Goal: Find specific page/section: Find specific page/section

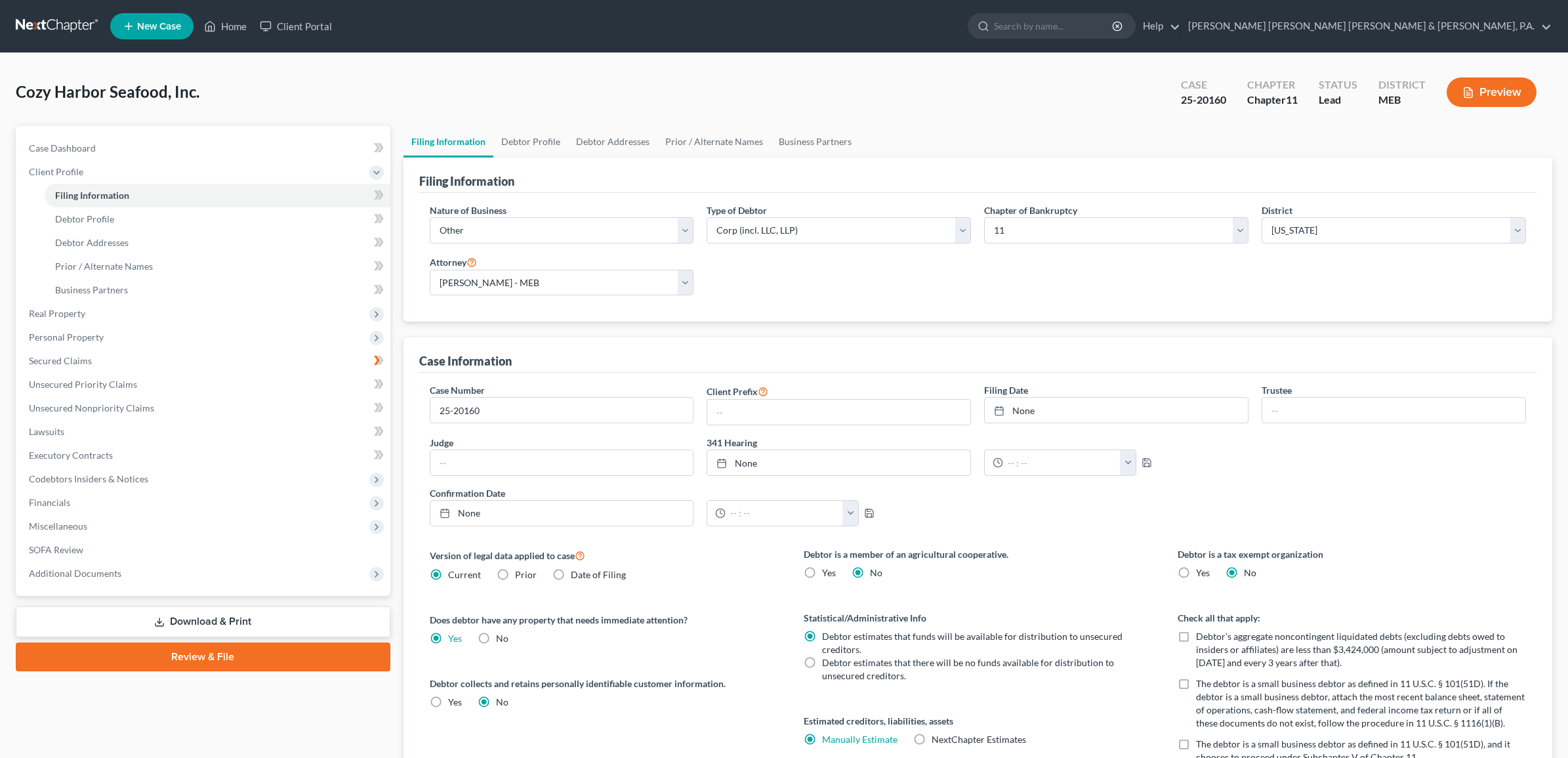
select select "3"
select select "1"
select select "37"
select select "2"
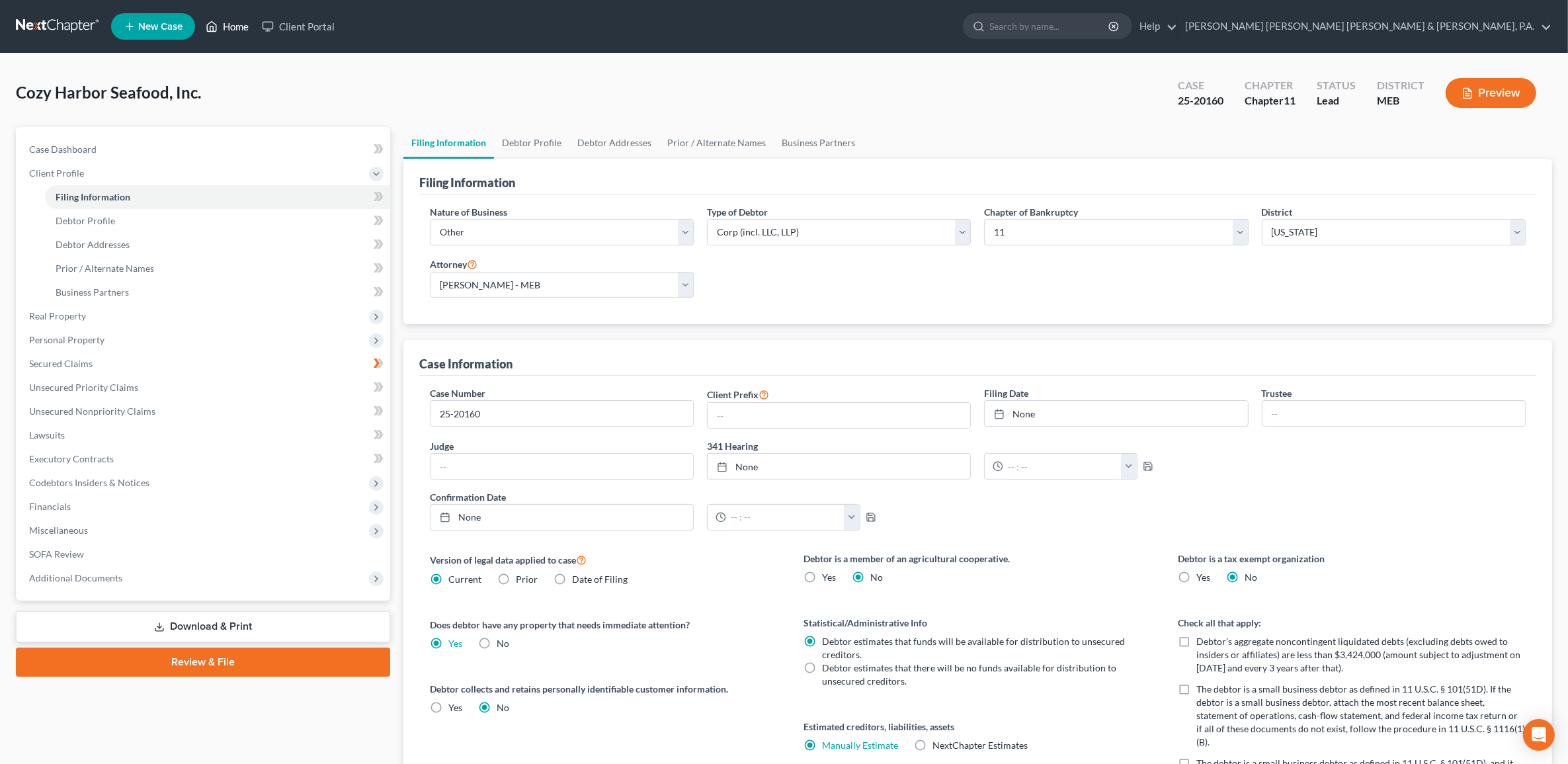
click at [220, 23] on link "Home" at bounding box center [227, 26] width 56 height 24
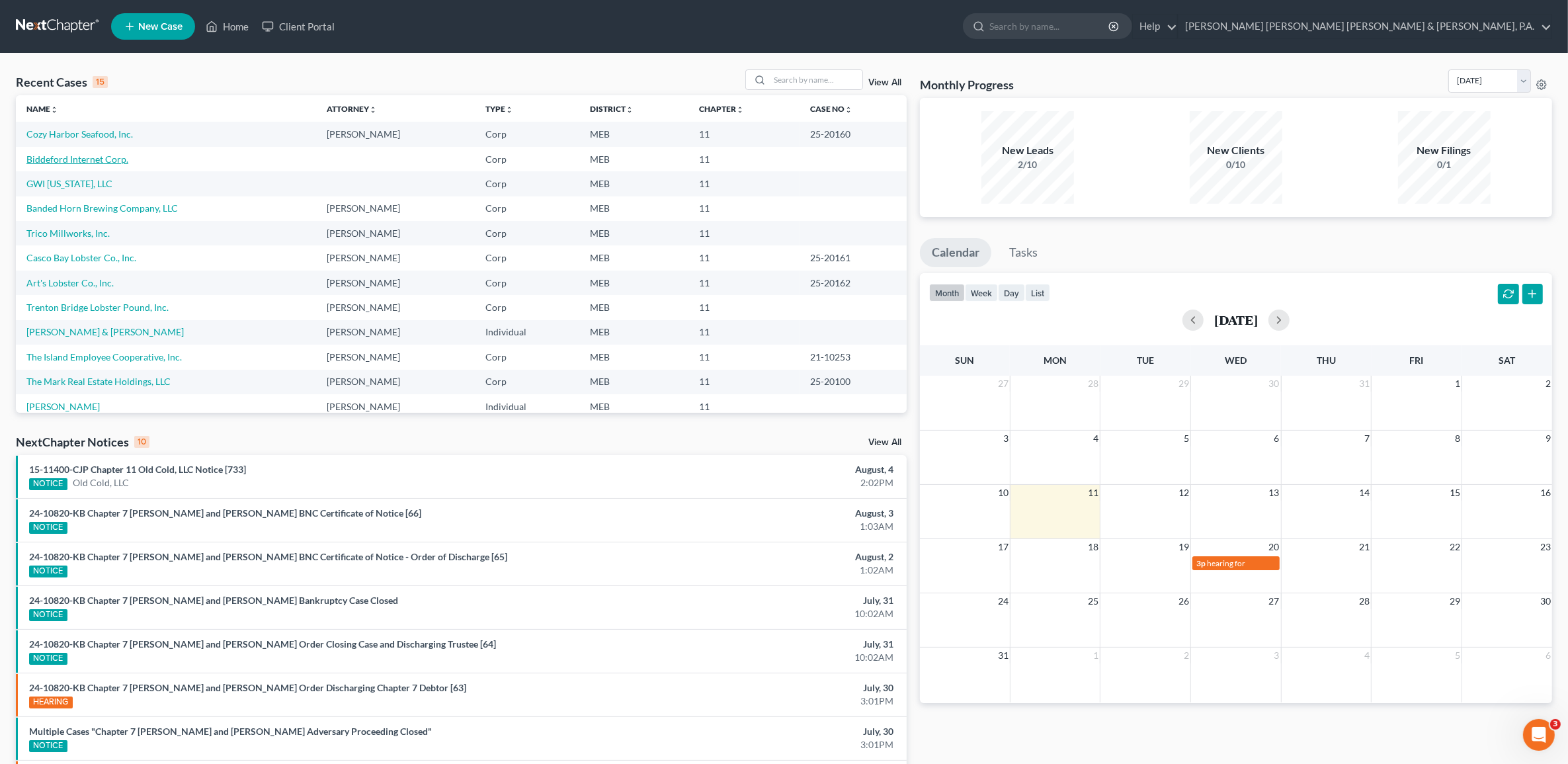
click at [89, 154] on link "Biddeford Internet Corp." at bounding box center [77, 159] width 102 height 11
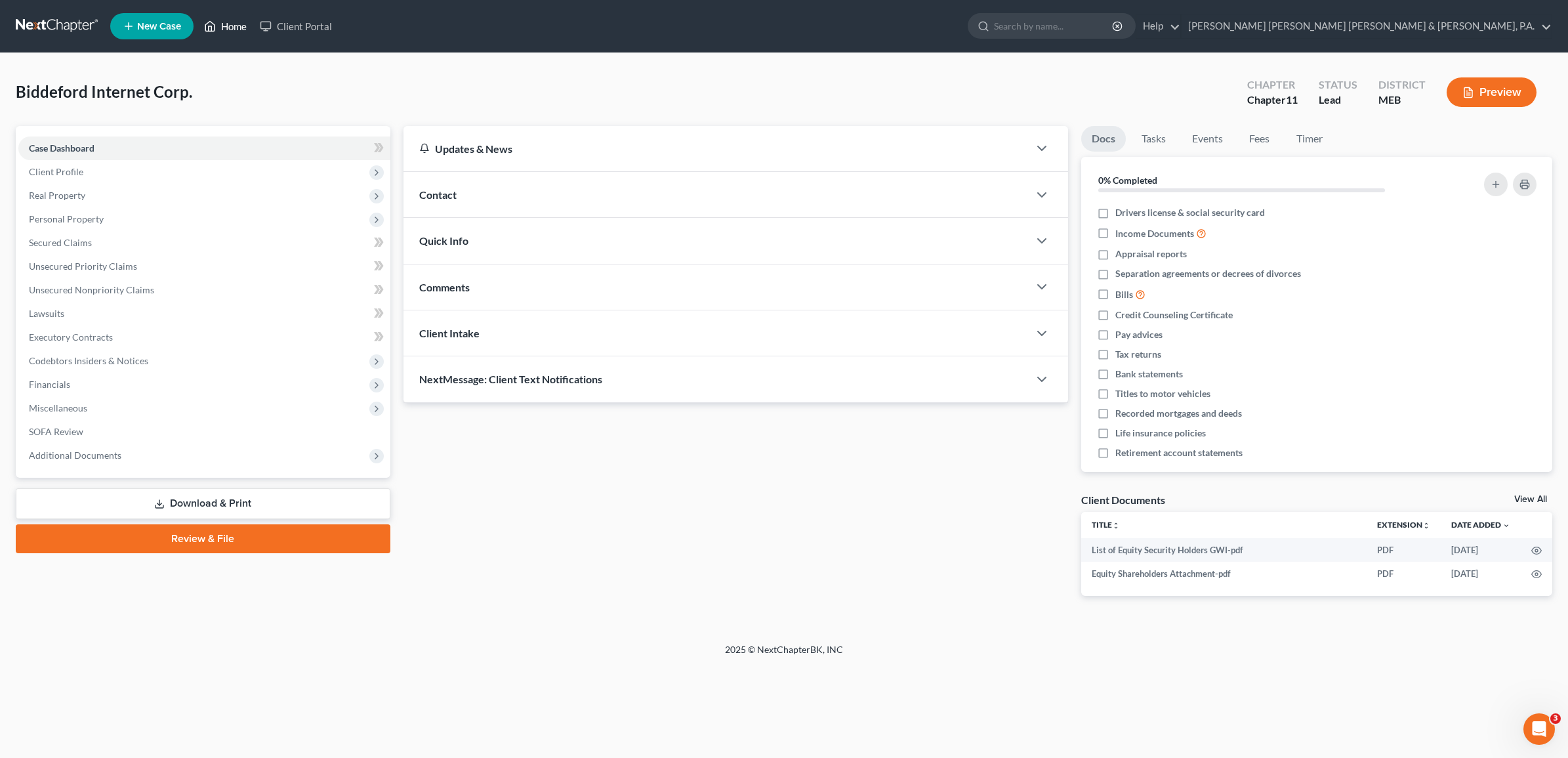
click at [238, 23] on link "Home" at bounding box center [225, 26] width 56 height 24
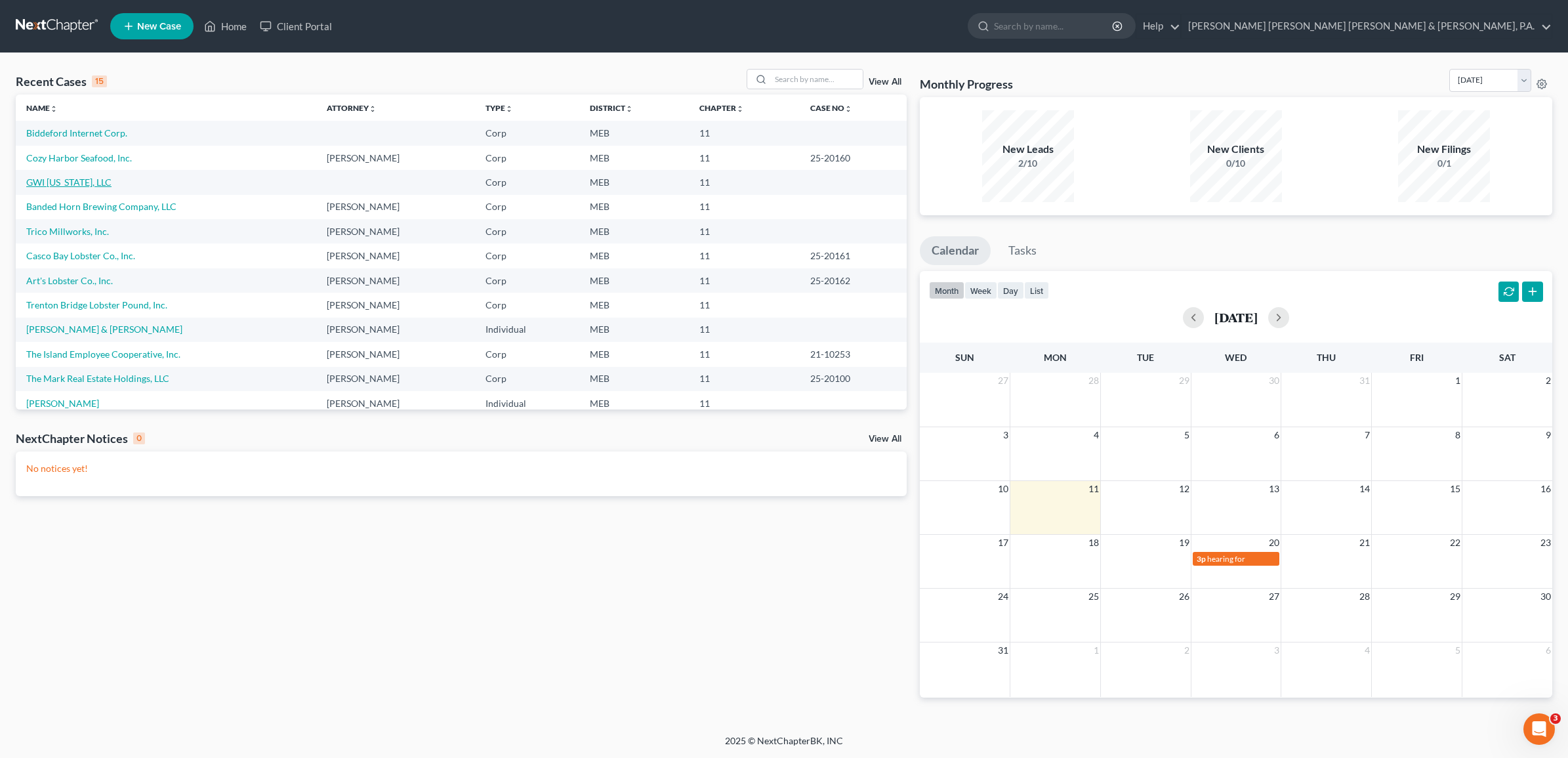
click at [88, 179] on link "GWI [US_STATE], LLC" at bounding box center [68, 182] width 85 height 11
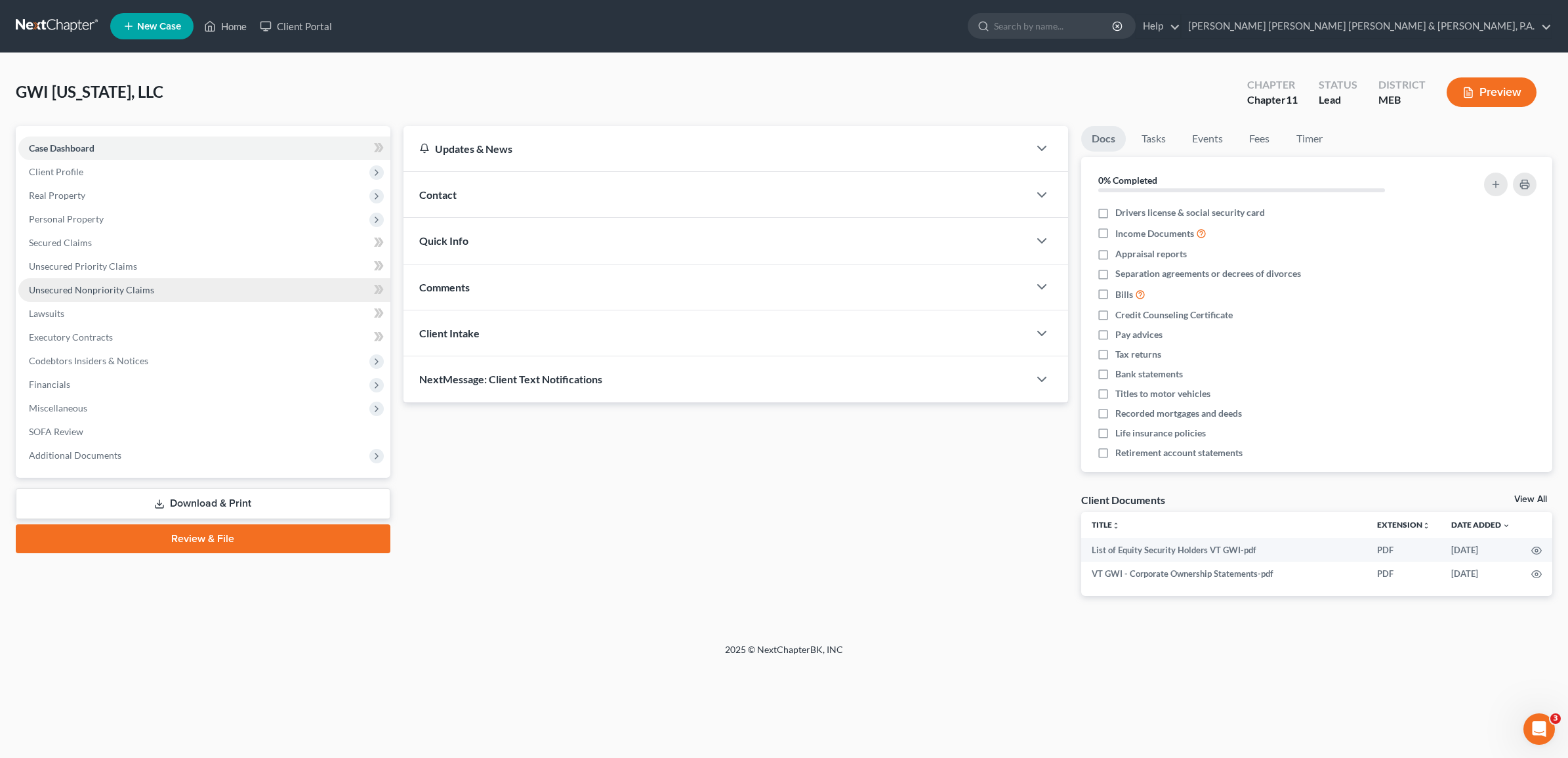
click at [128, 287] on span "Unsecured Nonpriority Claims" at bounding box center [91, 290] width 125 height 11
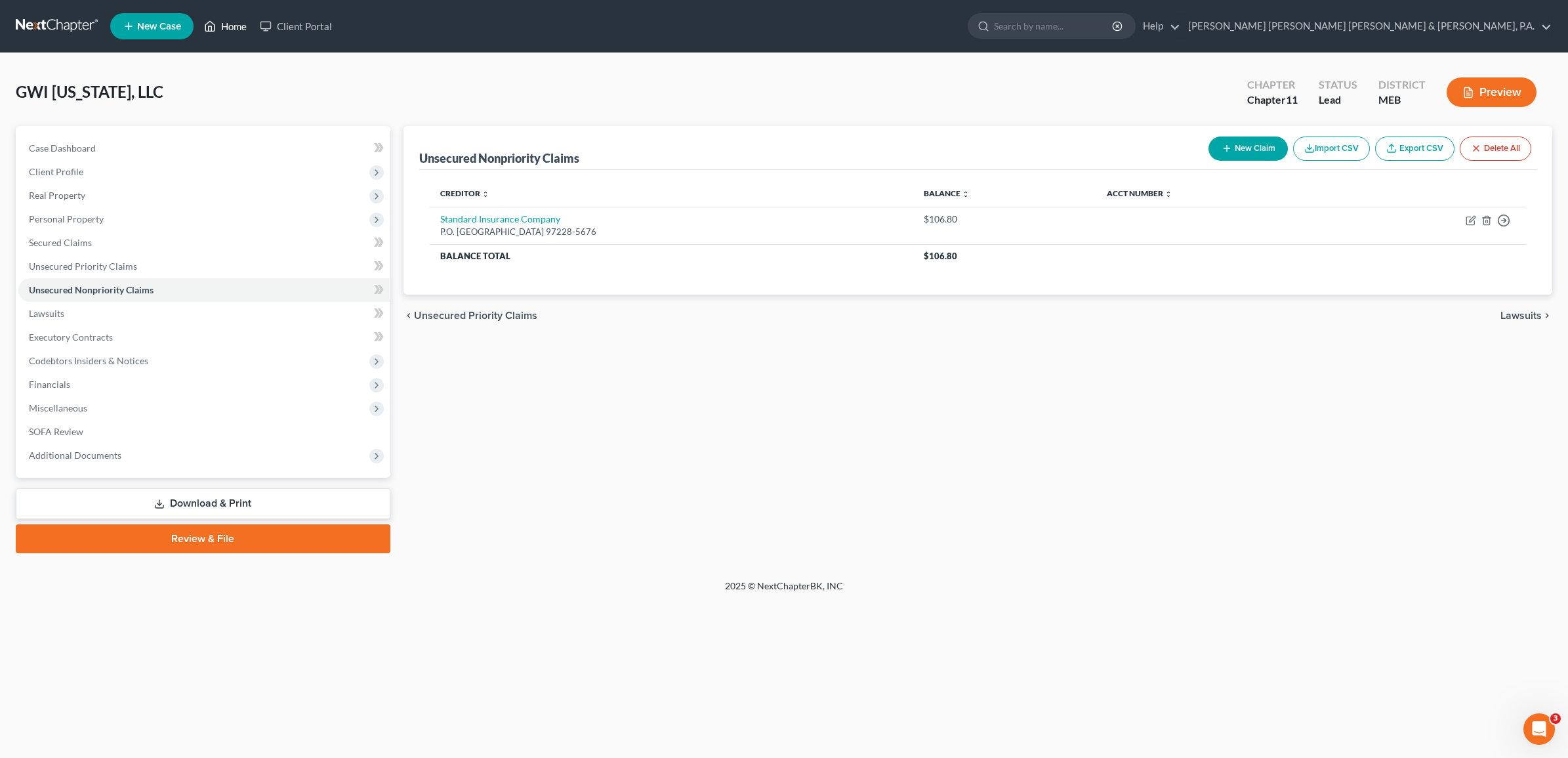
click at [236, 18] on link "Home" at bounding box center [225, 26] width 56 height 24
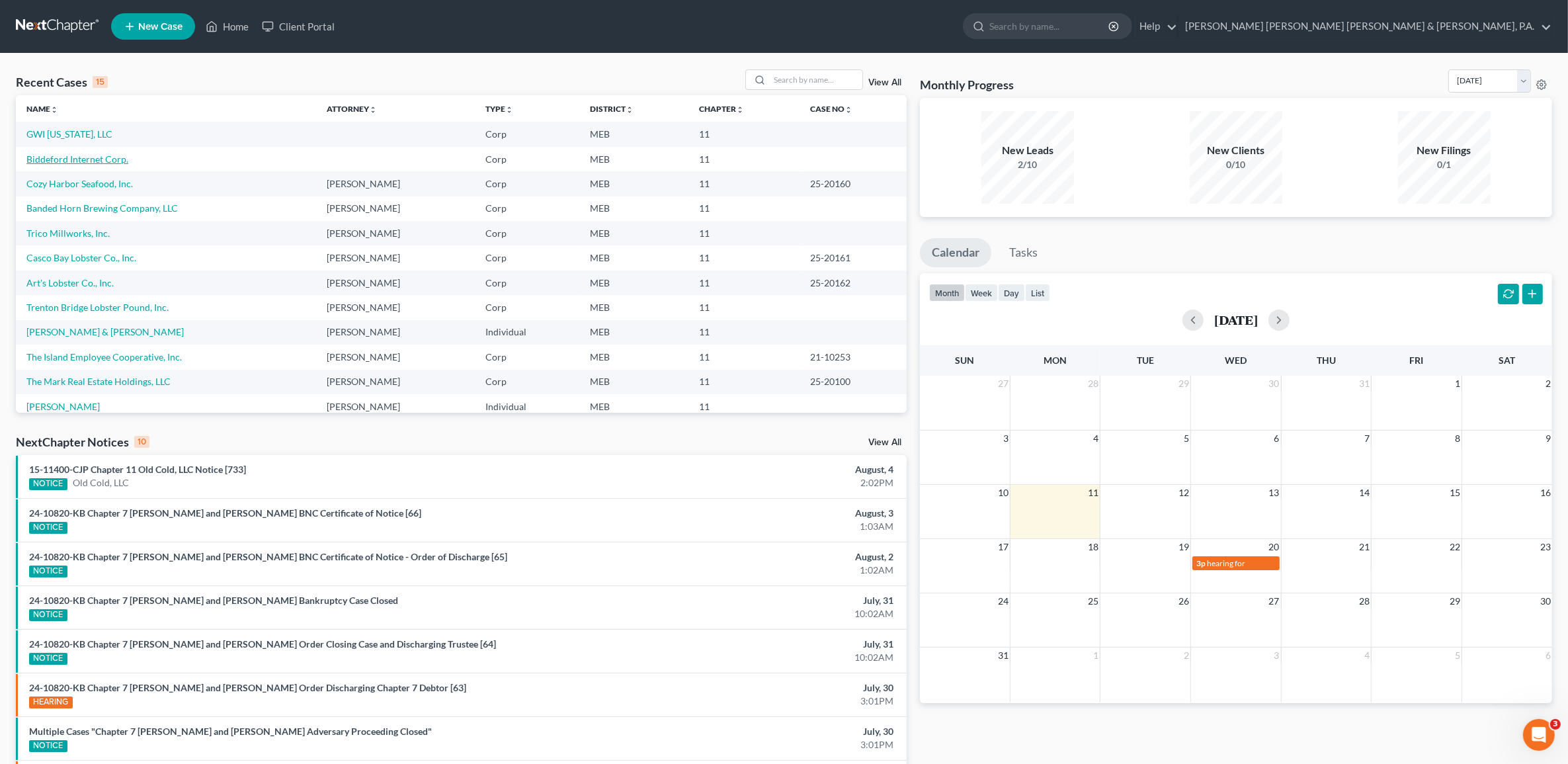
click at [88, 156] on link "Biddeford Internet Corp." at bounding box center [77, 159] width 102 height 11
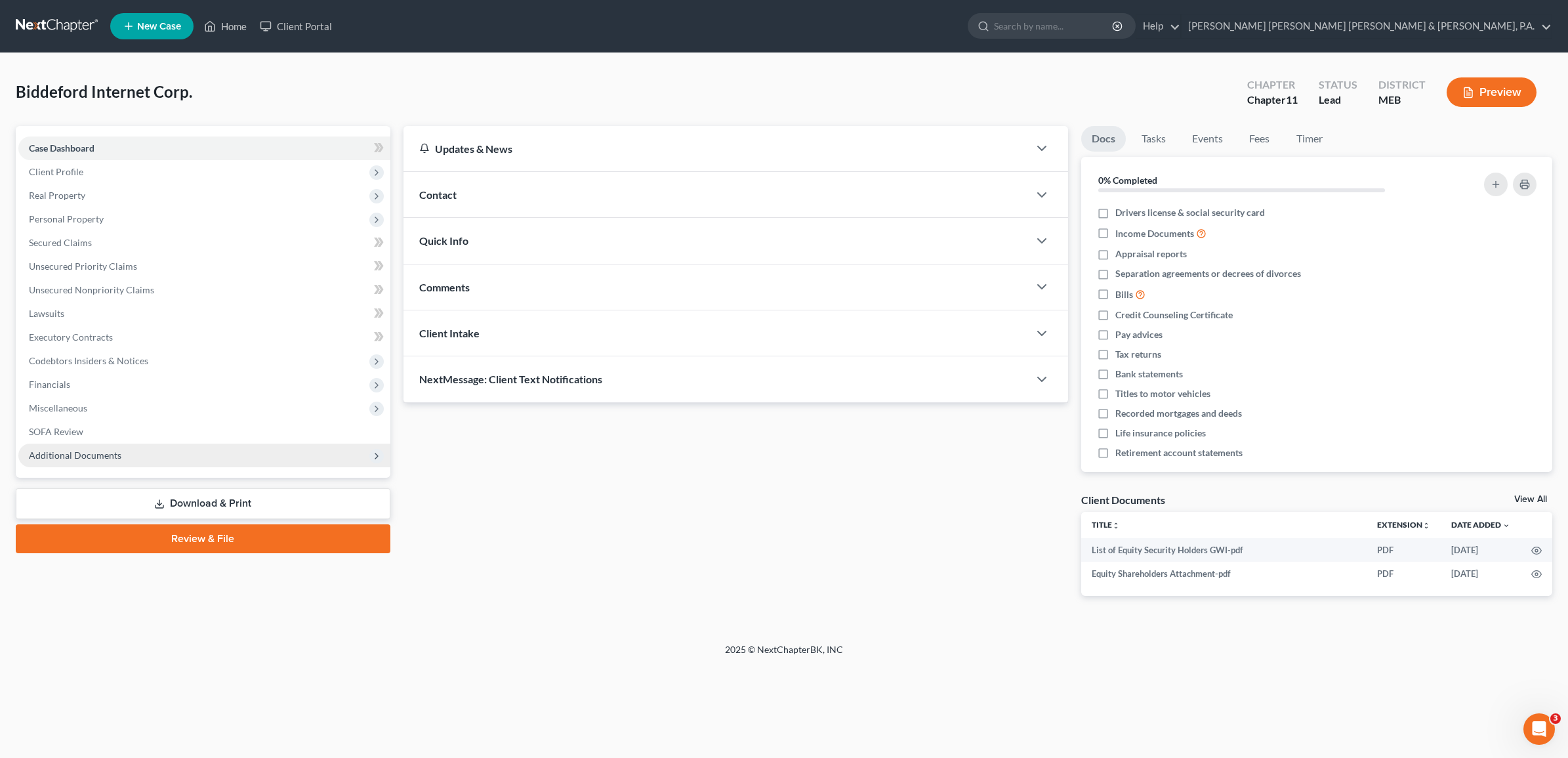
click at [89, 454] on span "Additional Documents" at bounding box center [75, 454] width 93 height 11
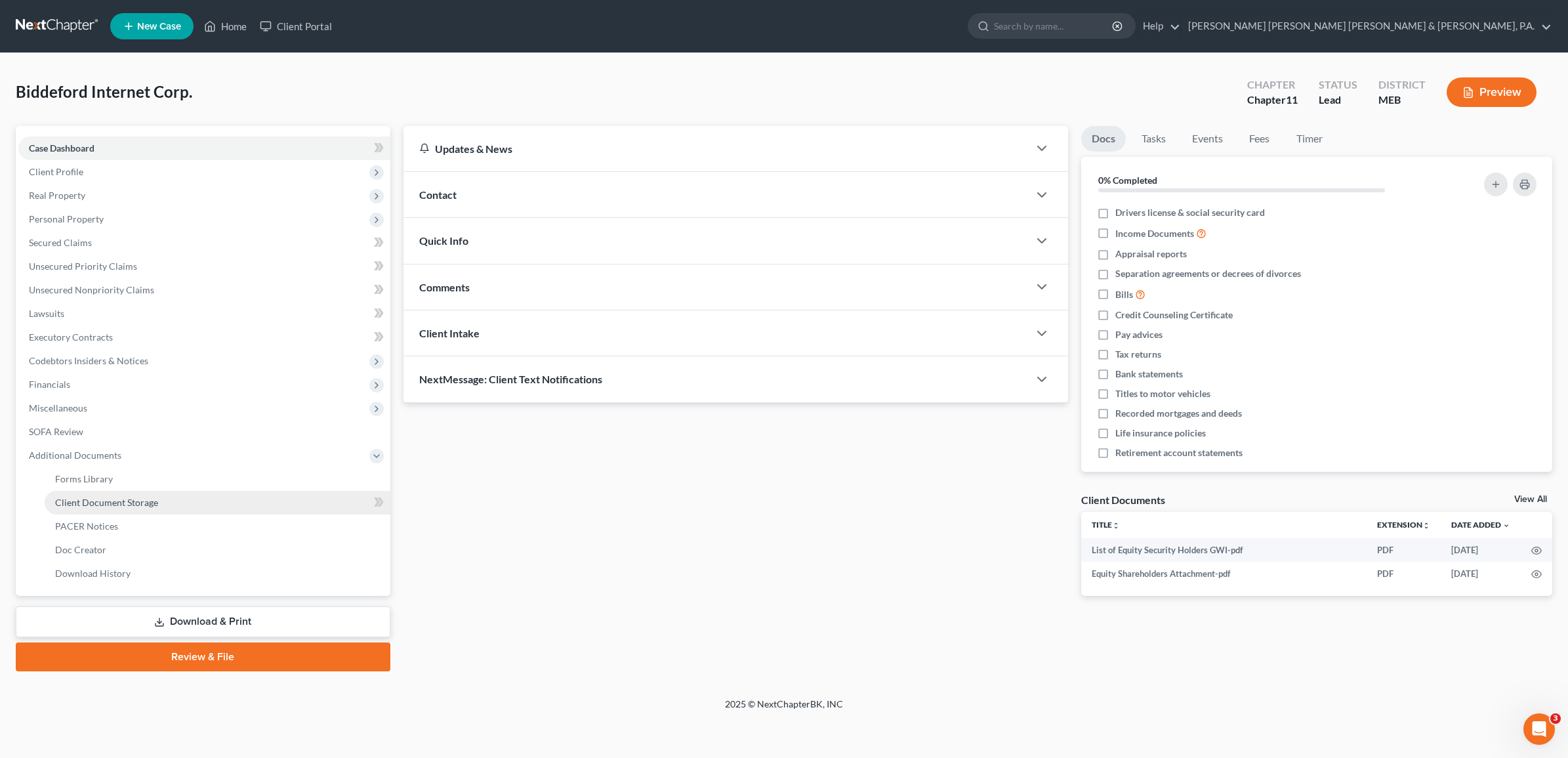
click at [102, 497] on span "Client Document Storage" at bounding box center [106, 502] width 103 height 11
